Goal: Transaction & Acquisition: Purchase product/service

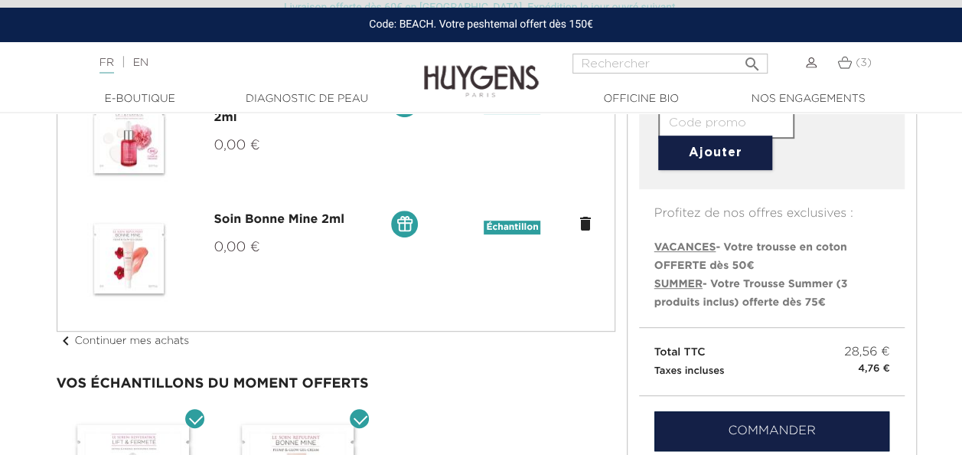
scroll to position [332, 0]
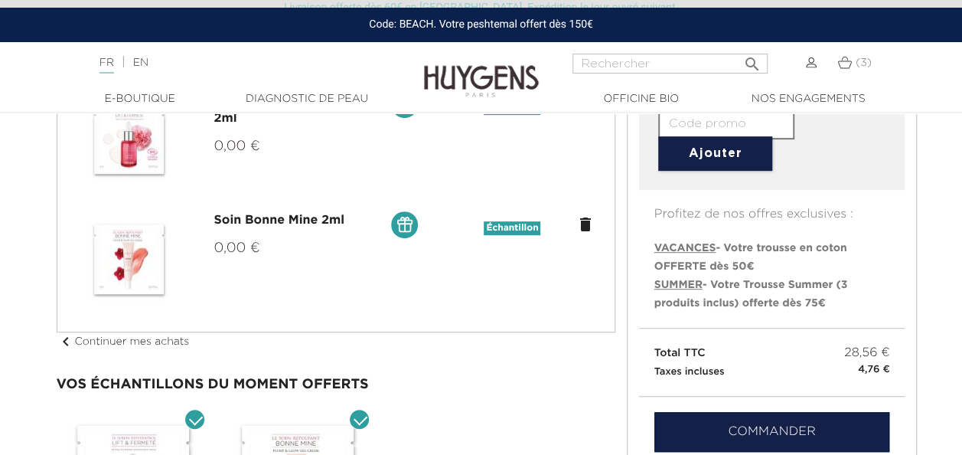
click at [678, 282] on span "SUMMER" at bounding box center [678, 284] width 48 height 11
type input "SUMMER"
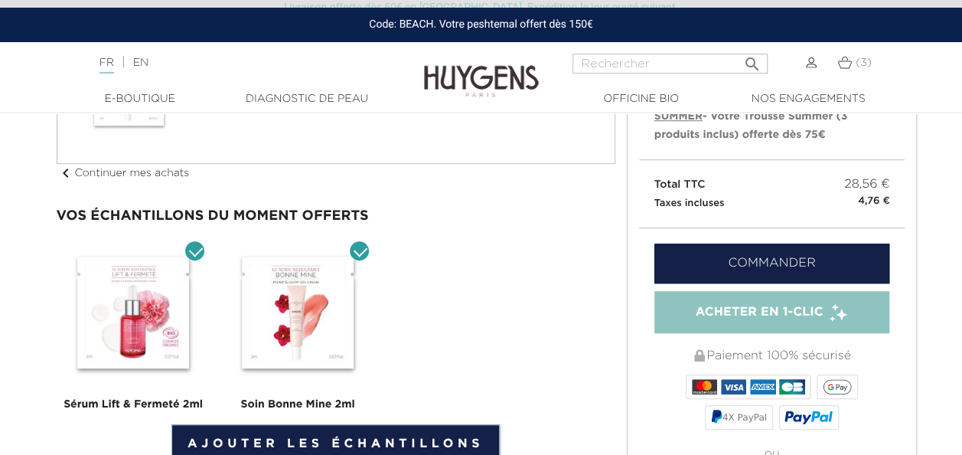
scroll to position [501, 0]
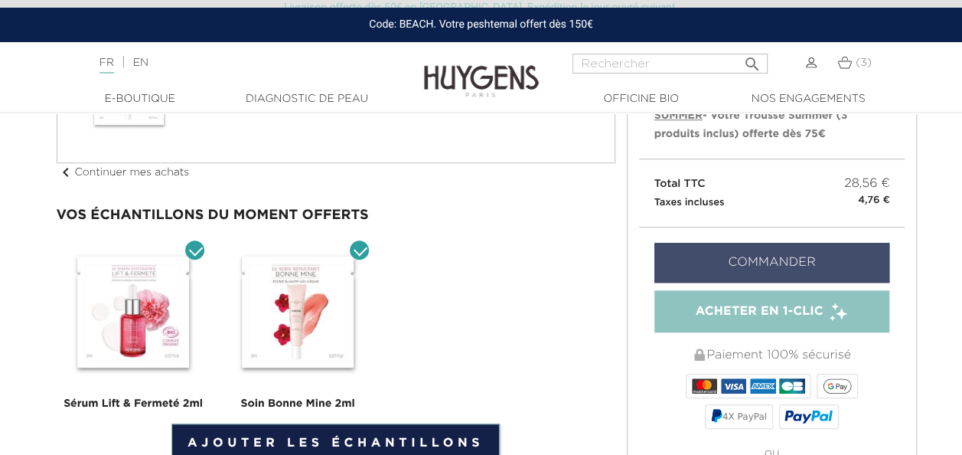
click at [818, 273] on link "Commander" at bounding box center [772, 263] width 236 height 40
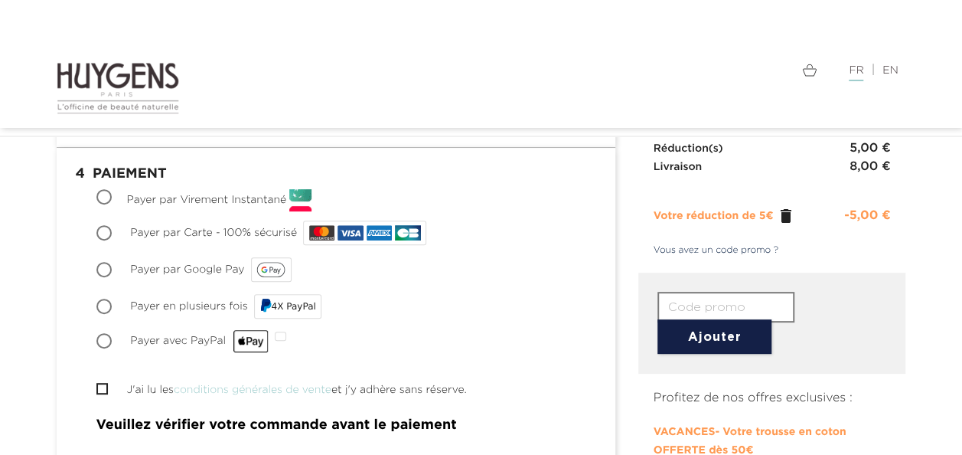
scroll to position [196, 0]
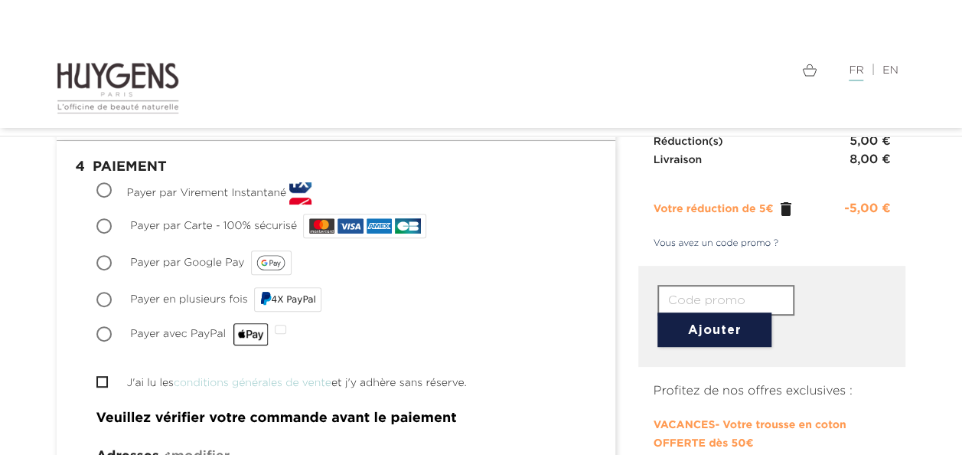
click at [107, 224] on input "Payer par Carte - 100% sécurisé" at bounding box center [105, 227] width 15 height 15
radio input "true"
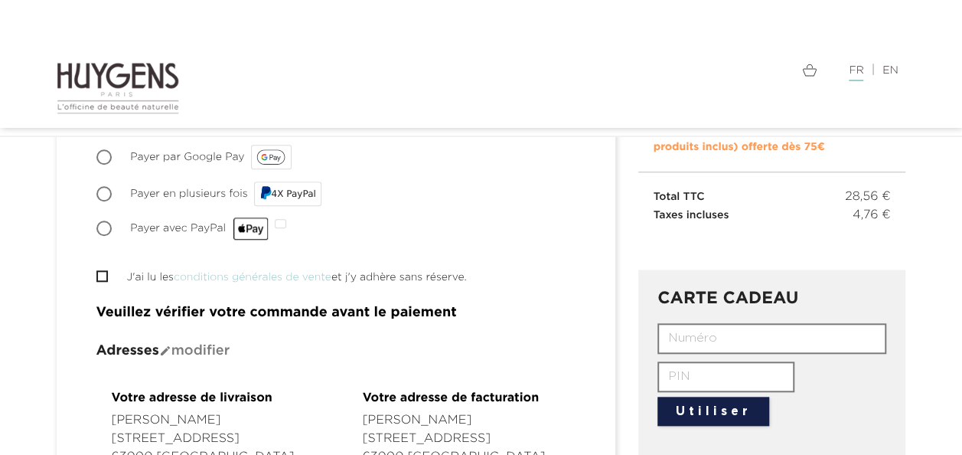
scroll to position [528, 0]
click at [102, 273] on input "J'ai lu les conditions générales de vente et j'y adhère sans réserve." at bounding box center [101, 277] width 10 height 10
checkbox input "true"
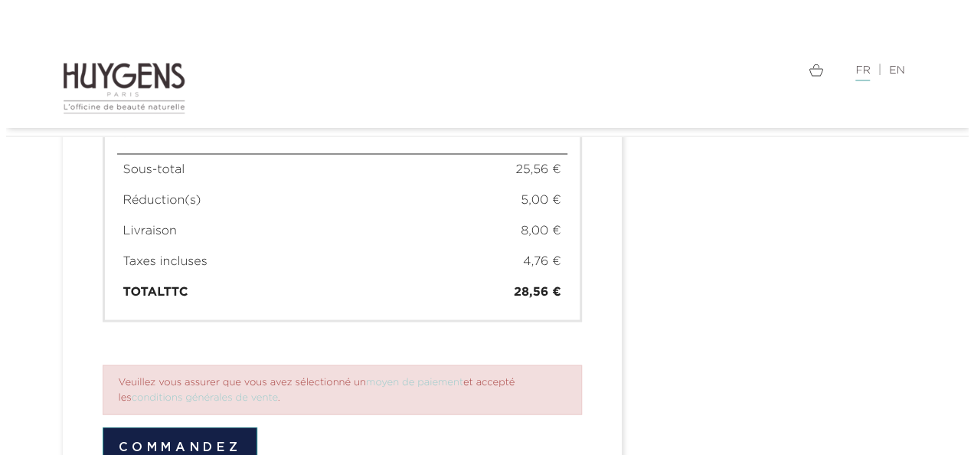
scroll to position [1394, 0]
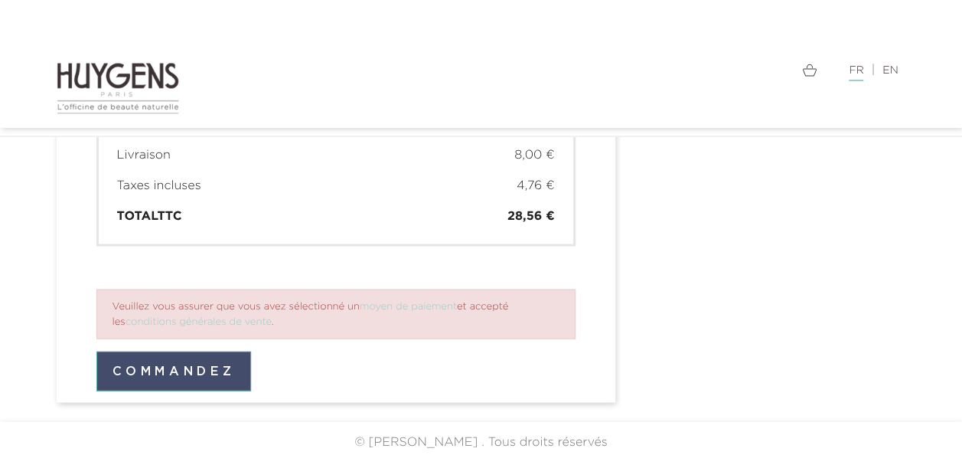
click at [216, 366] on button "Commandez" at bounding box center [173, 371] width 155 height 40
